Goal: Navigation & Orientation: Find specific page/section

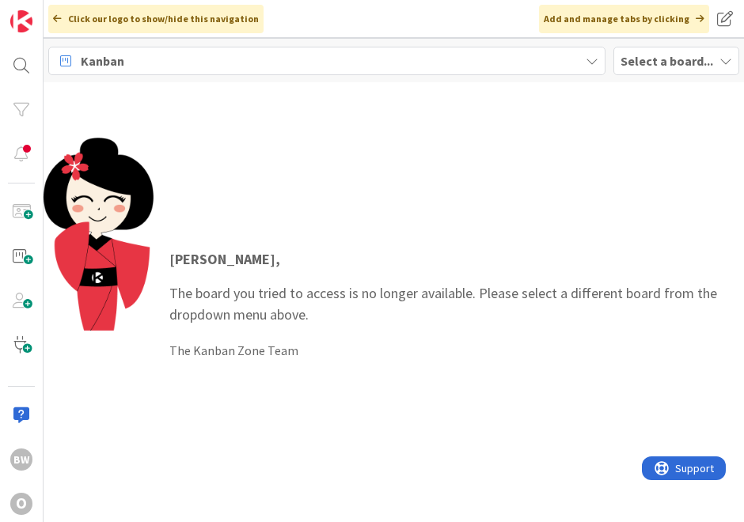
click at [657, 58] on b "Select a board..." at bounding box center [666, 61] width 93 height 16
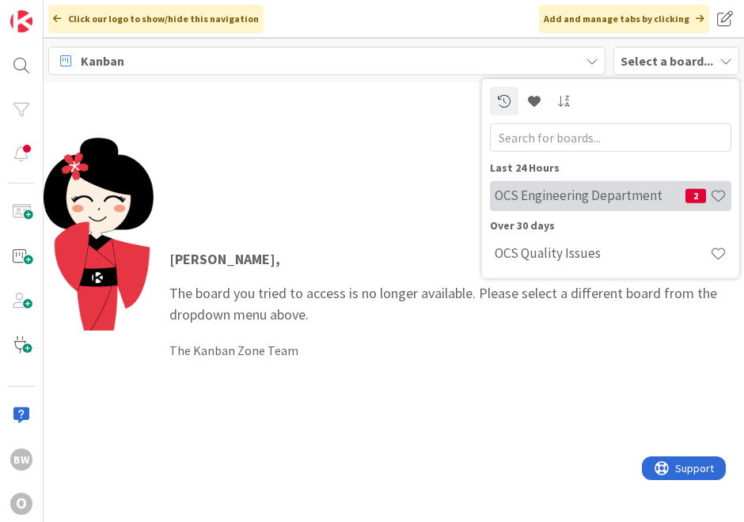
click at [578, 184] on div "OCS Engineering Department 2" at bounding box center [610, 195] width 241 height 30
